Goal: Communication & Community: Answer question/provide support

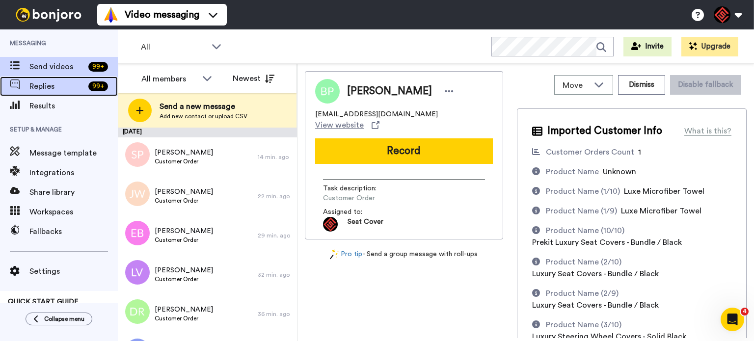
click at [83, 87] on span "Replies" at bounding box center [56, 87] width 55 height 12
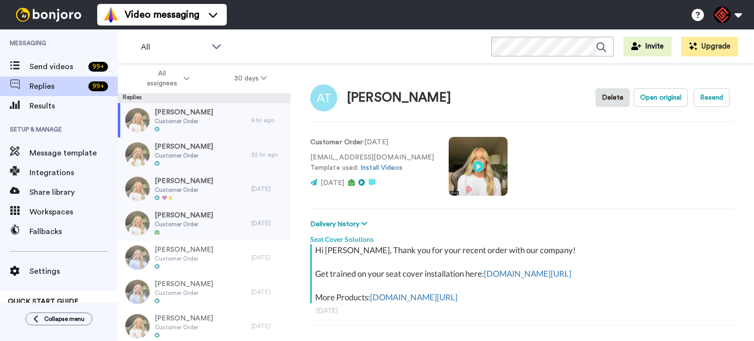
scroll to position [34, 0]
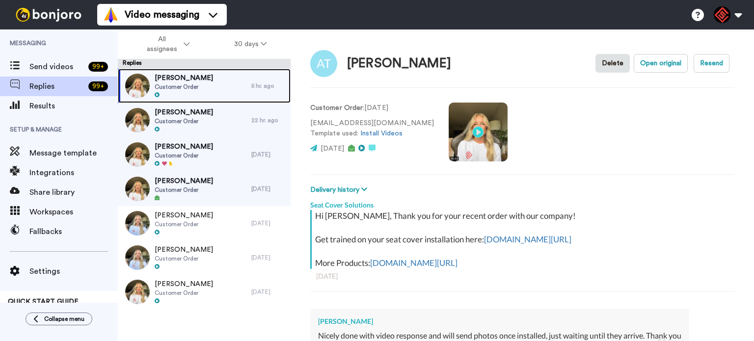
click at [198, 90] on div "Alexios T Demetrakos Customer Order" at bounding box center [184, 86] width 58 height 26
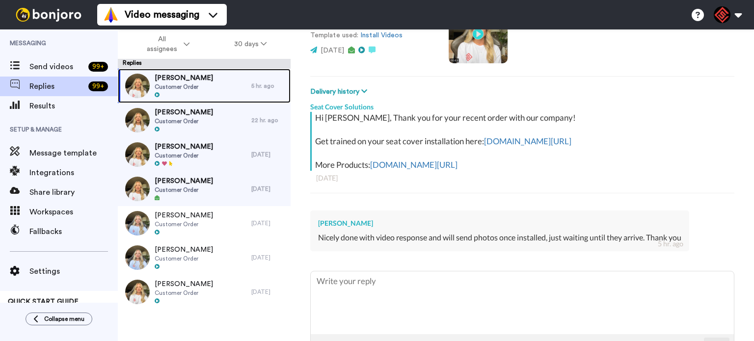
scroll to position [147, 0]
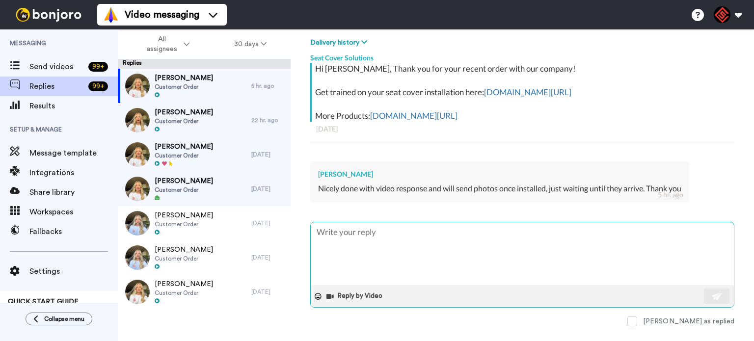
click at [400, 241] on textarea at bounding box center [522, 253] width 423 height 63
paste textarea "Thanks for reaching out! I’m so glad to hear the video helped! Thanks for letti…"
type textarea "x"
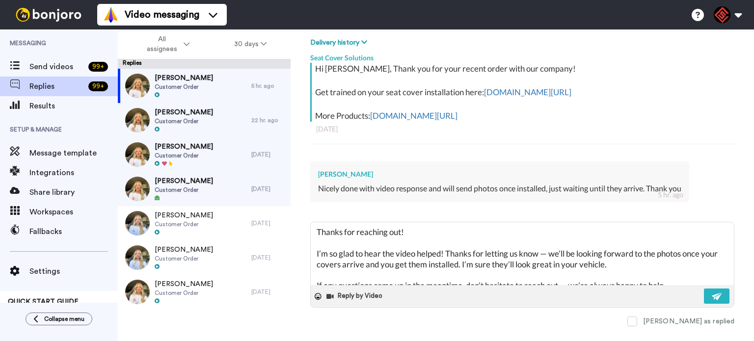
scroll to position [16, 0]
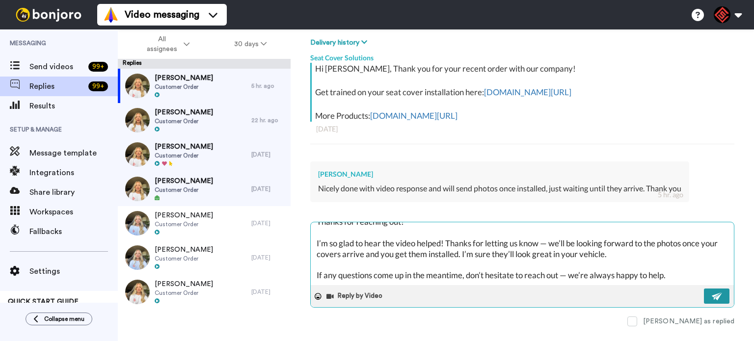
type textarea "Thanks for reaching out! I’m so glad to hear the video helped! Thanks for letti…"
click at [704, 296] on button at bounding box center [717, 296] width 26 height 15
type textarea "x"
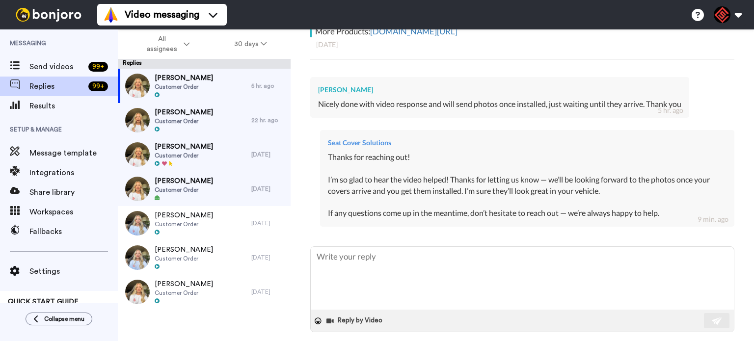
scroll to position [275, 0]
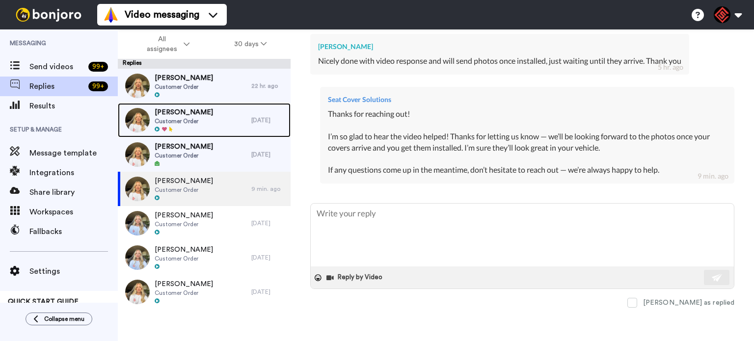
click at [200, 114] on div "Kevin Meza Customer Order" at bounding box center [185, 120] width 134 height 34
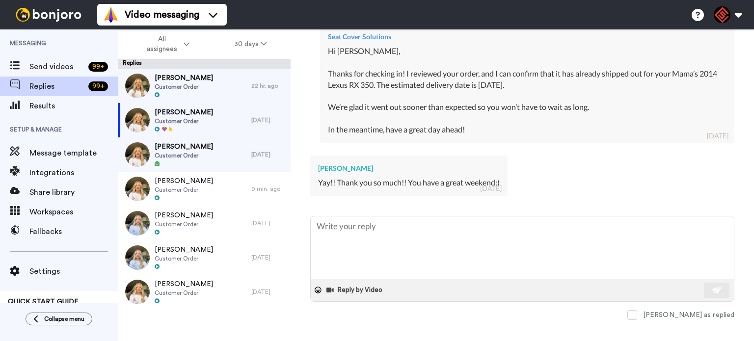
scroll to position [1508, 0]
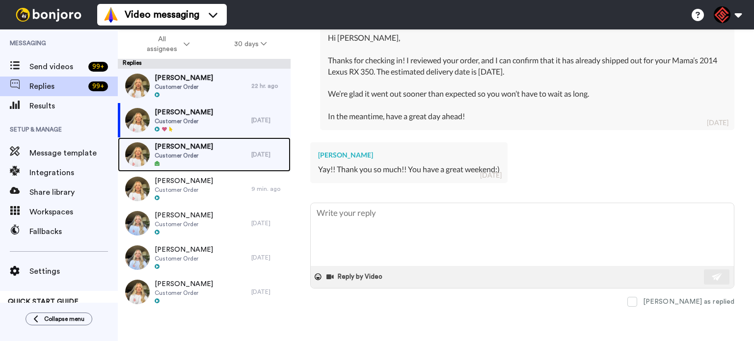
click at [194, 149] on span "Peter Tersigni" at bounding box center [184, 147] width 58 height 10
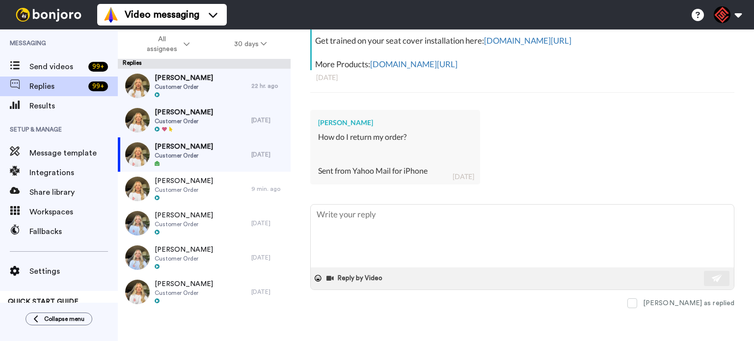
scroll to position [199, 0]
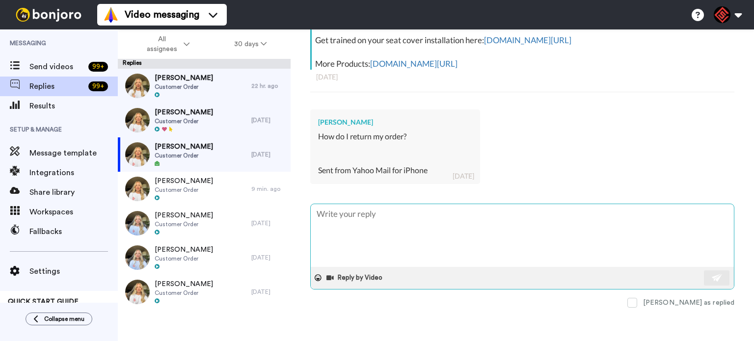
paste textarea "I understand you'd like to return your seat covers, and I appreciate you giving…"
type textarea "x"
type textarea "I understand you'd like to return your seat covers, and I appreciate you giving…"
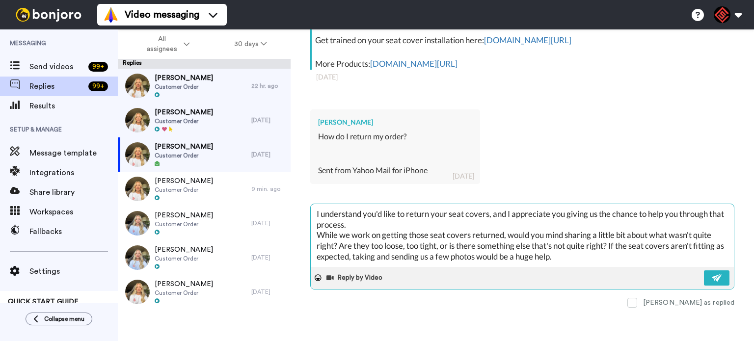
click at [319, 216] on textarea "I understand you'd like to return your seat covers, and I appreciate you giving…" at bounding box center [522, 235] width 423 height 63
type textarea "x"
type textarea "understand you'd like to return your seat covers, and I appreciate you giving u…"
type textarea "x"
type textarea "W understand you'd like to return your seat covers, and I appreciate you giving…"
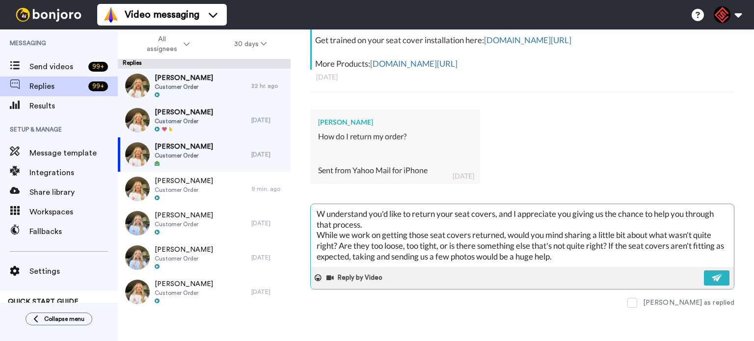
type textarea "x"
type textarea "We understand you'd like to return your seat covers, and I appreciate you givin…"
click at [704, 278] on button at bounding box center [717, 278] width 26 height 15
type textarea "x"
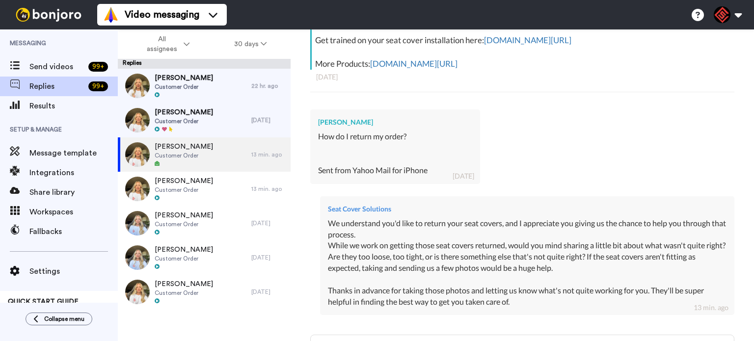
type textarea "x"
